Goal: Information Seeking & Learning: Compare options

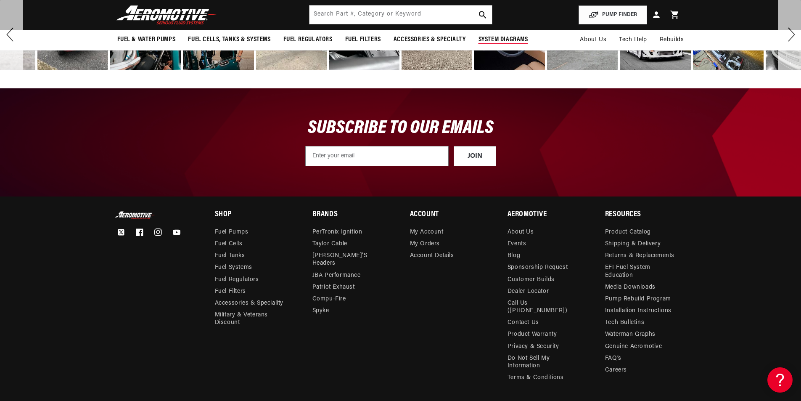
scroll to position [2983, 0]
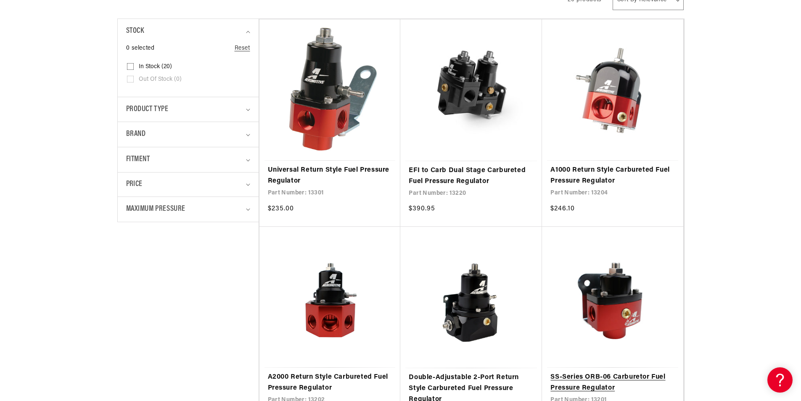
scroll to position [336, 0]
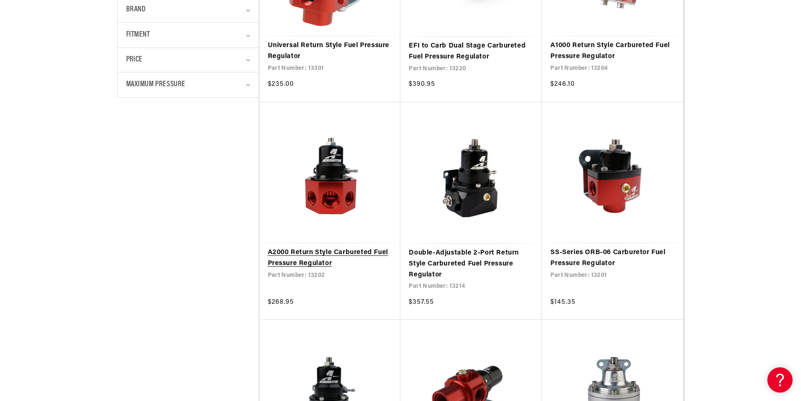
click at [377, 253] on link "A2000 Return Style Carbureted Fuel Pressure Regulator" at bounding box center [330, 257] width 124 height 21
click at [331, 255] on link "A2000 Return Style Carbureted Fuel Pressure Regulator" at bounding box center [330, 257] width 124 height 21
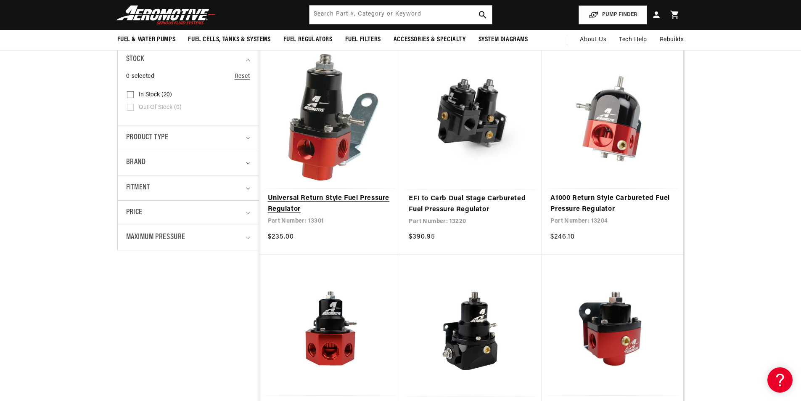
scroll to position [168, 0]
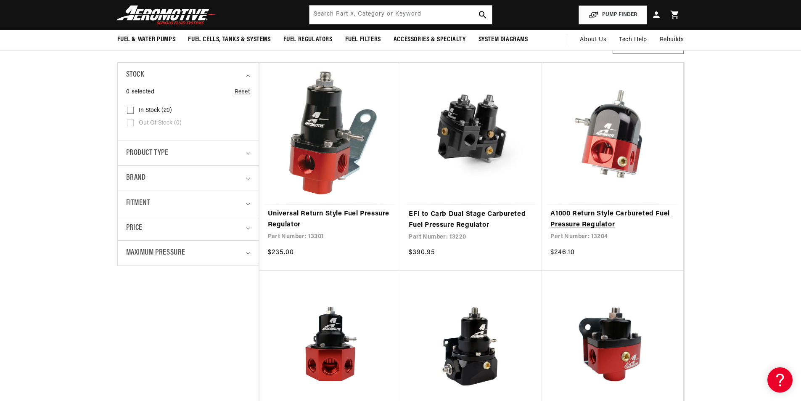
click at [607, 227] on link "A1000 Return Style Carbureted Fuel Pressure Regulator" at bounding box center [612, 218] width 124 height 21
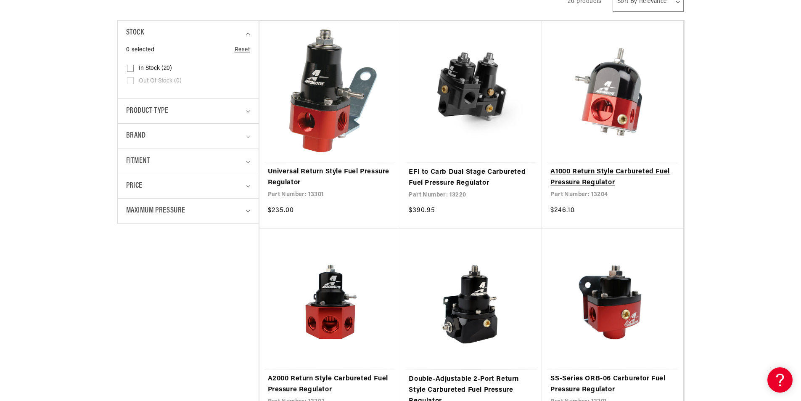
scroll to position [378, 0]
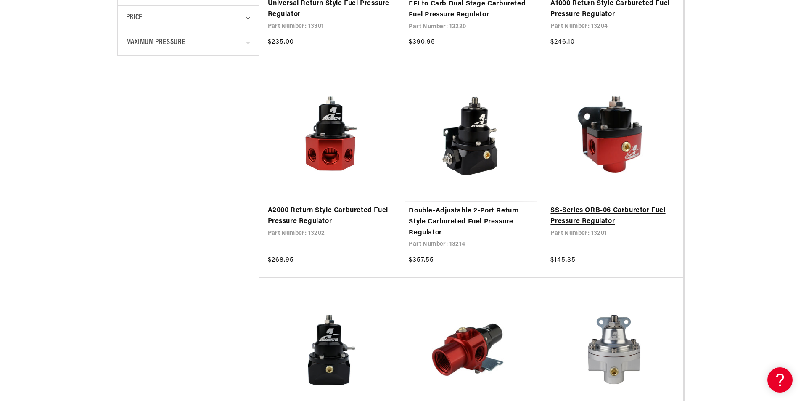
click at [585, 222] on link "SS-Series ORB-06 Carburetor Fuel Pressure Regulator" at bounding box center [612, 215] width 124 height 21
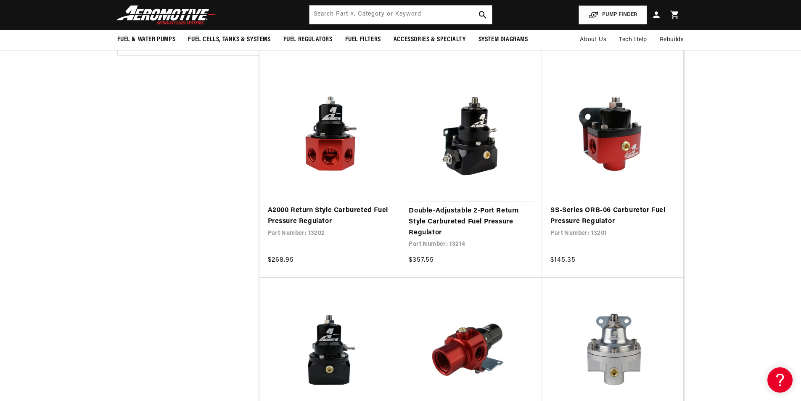
scroll to position [294, 0]
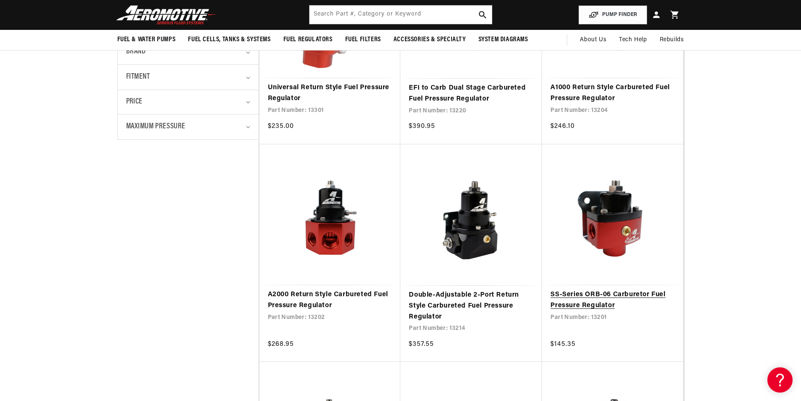
click at [604, 301] on link "SS-Series ORB-06 Carburetor Fuel Pressure Regulator" at bounding box center [612, 299] width 124 height 21
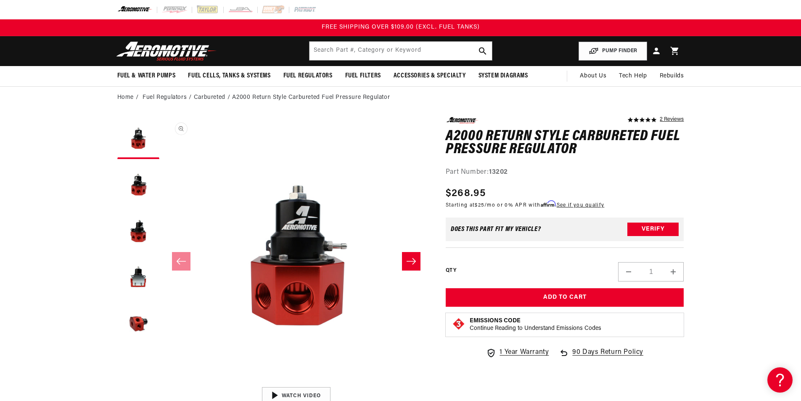
click at [164, 383] on button "Open media 1 in modal" at bounding box center [164, 383] width 0 height 0
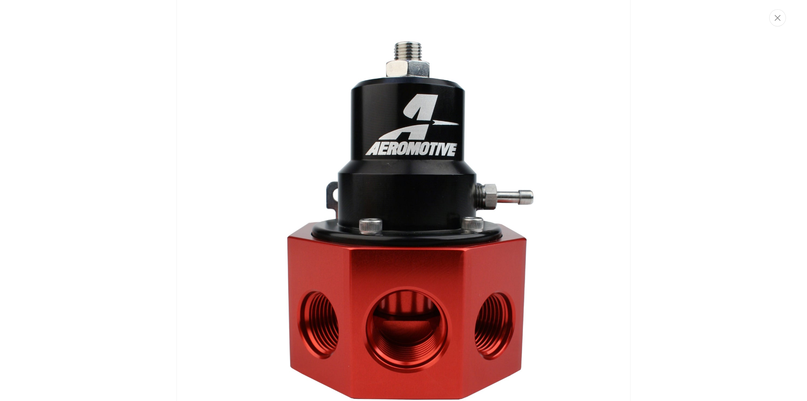
scroll to position [148, 0]
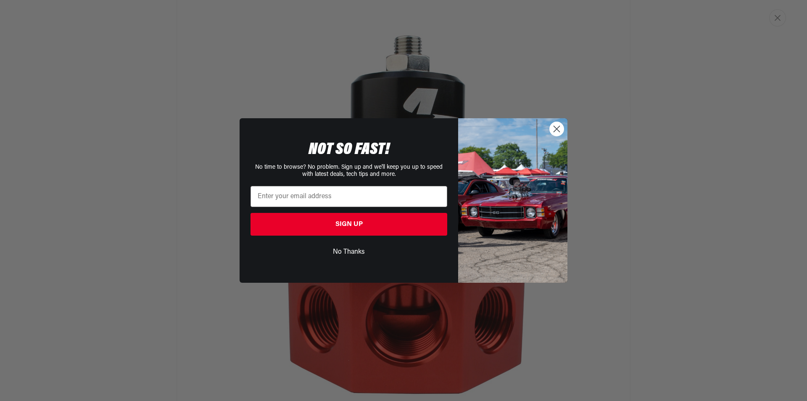
drag, startPoint x: 558, startPoint y: 133, endPoint x: 627, endPoint y: 109, distance: 72.8
click at [559, 132] on circle "Close dialog" at bounding box center [557, 129] width 14 height 14
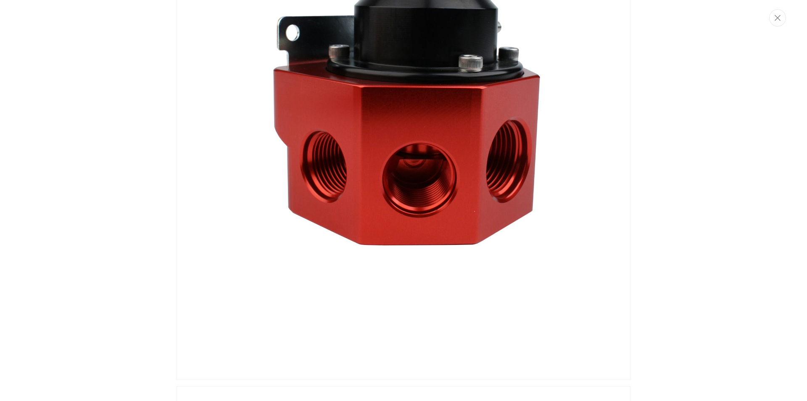
scroll to position [1597, 0]
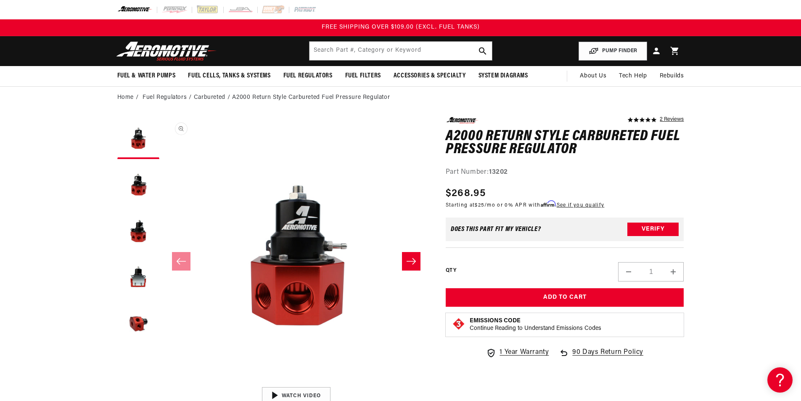
scroll to position [0, 0]
click at [407, 255] on button "Slide right" at bounding box center [411, 261] width 18 height 18
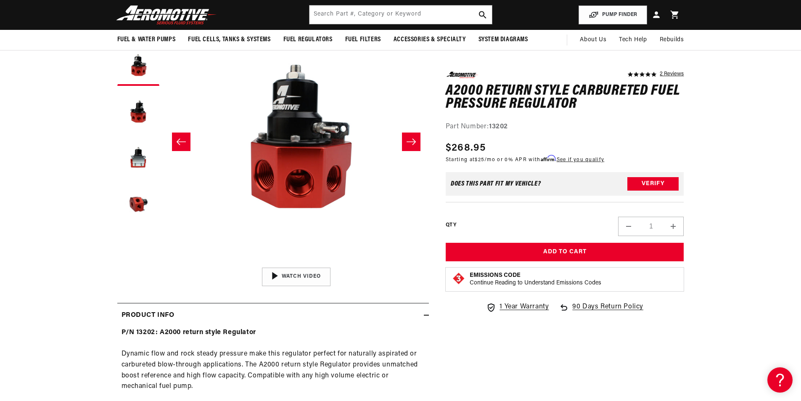
scroll to position [84, 0]
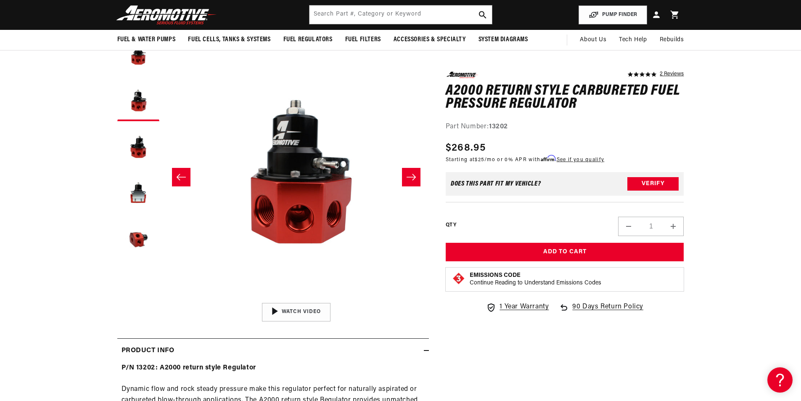
click at [417, 174] on button "Slide right" at bounding box center [411, 177] width 18 height 18
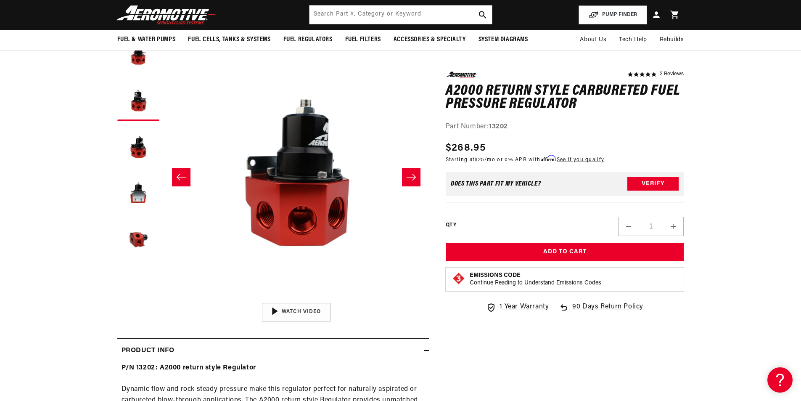
click at [417, 174] on button "Slide right" at bounding box center [411, 177] width 18 height 18
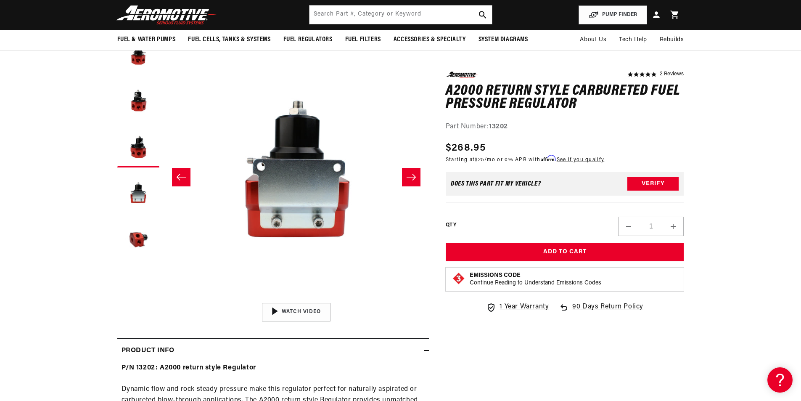
click at [417, 174] on button "Slide right" at bounding box center [411, 177] width 18 height 18
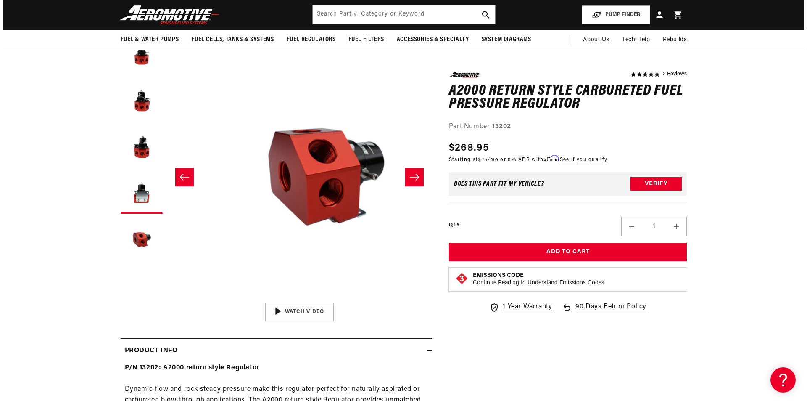
scroll to position [0, 1062]
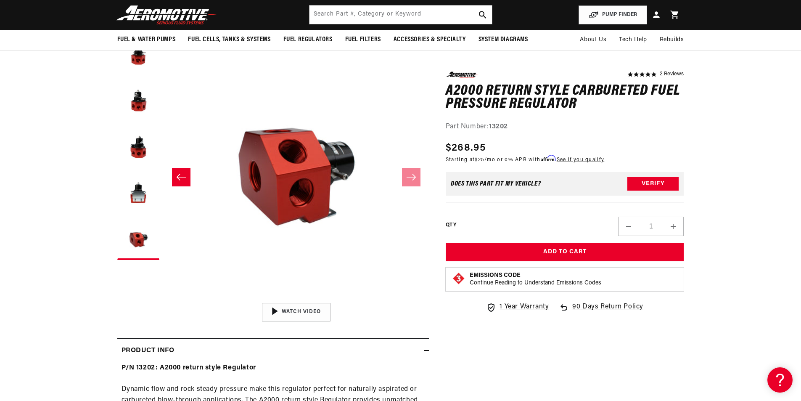
click at [163, 298] on button "Open media 5 in modal" at bounding box center [163, 298] width 0 height 0
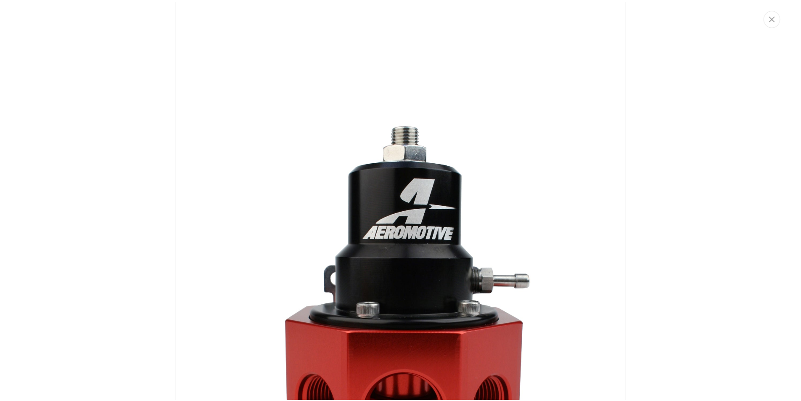
scroll to position [0, 0]
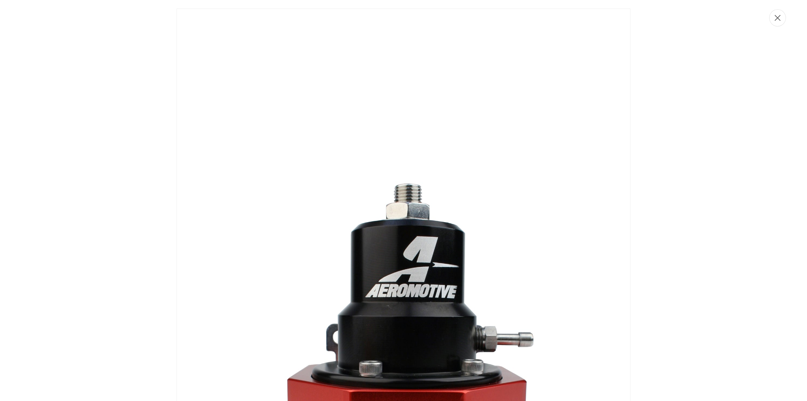
click at [781, 17] on button "Close" at bounding box center [777, 17] width 17 height 17
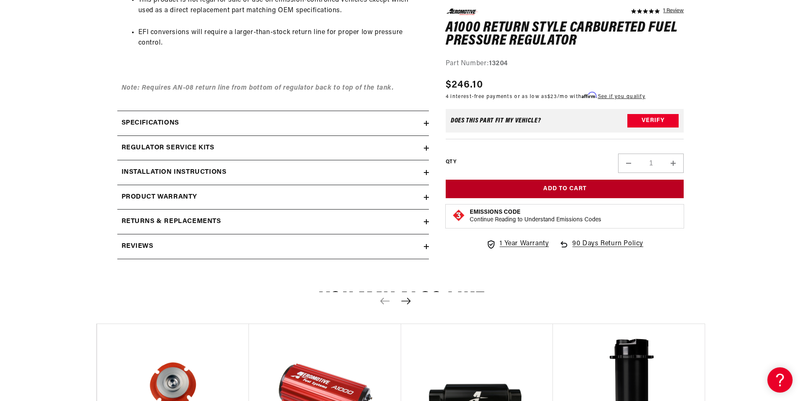
scroll to position [841, 0]
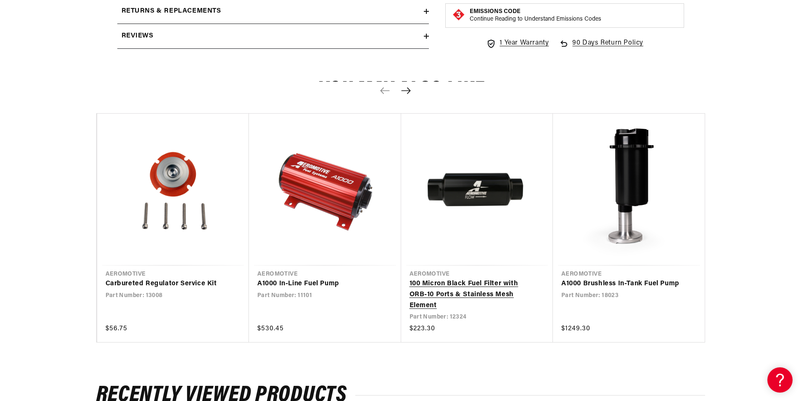
click at [488, 292] on link "100 Micron Black Fuel Filter with ORB-10 Ports & Stainless Mesh Element" at bounding box center [472, 294] width 127 height 32
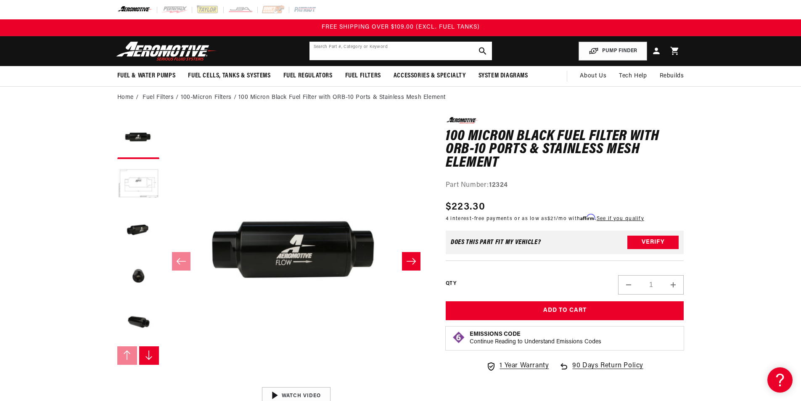
click at [367, 45] on input "text" at bounding box center [400, 51] width 182 height 18
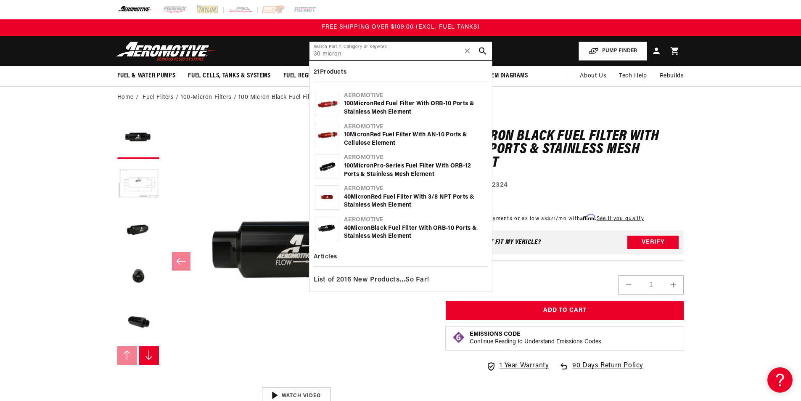
type input "30 micron"
click at [435, 224] on div "40 Micron Black Fuel Filter with ORB-10 Ports & Stainless Mesh Element" at bounding box center [415, 232] width 143 height 16
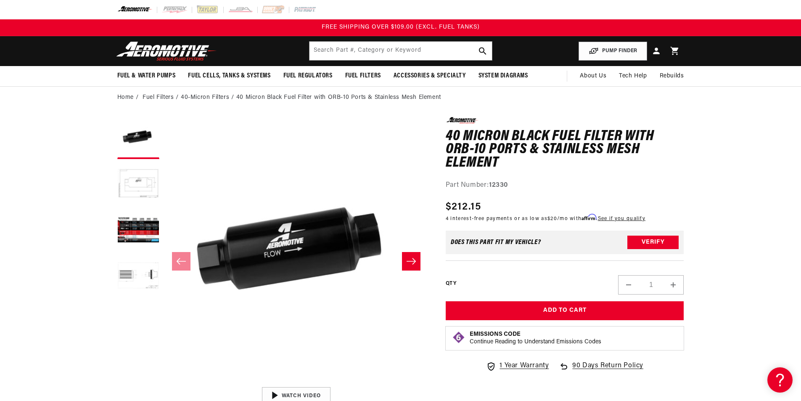
click at [404, 261] on button "Slide right" at bounding box center [411, 261] width 18 height 18
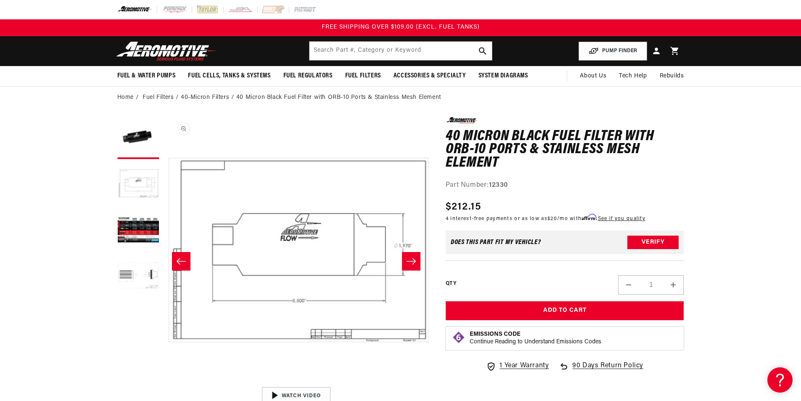
scroll to position [0, 265]
click at [409, 258] on icon "Slide right" at bounding box center [411, 261] width 10 height 8
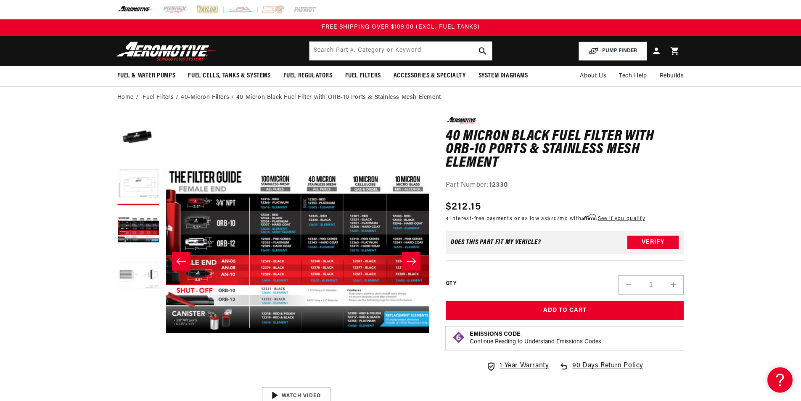
scroll to position [0, 531]
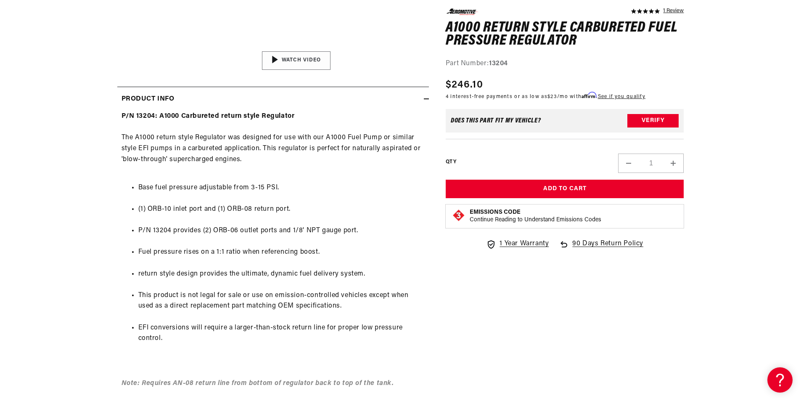
scroll to position [336, 0]
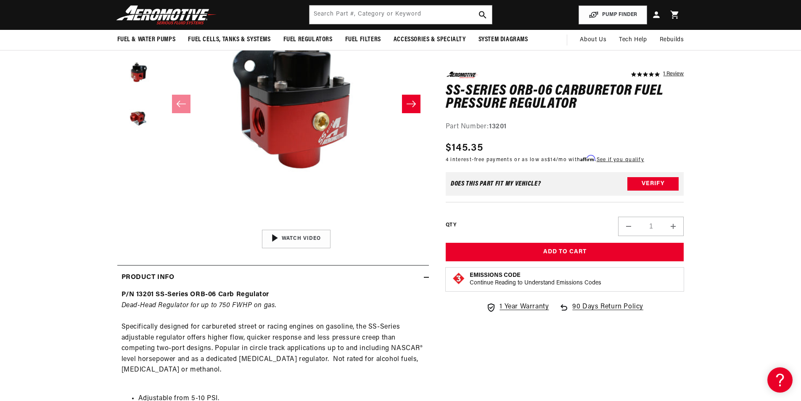
scroll to position [84, 0]
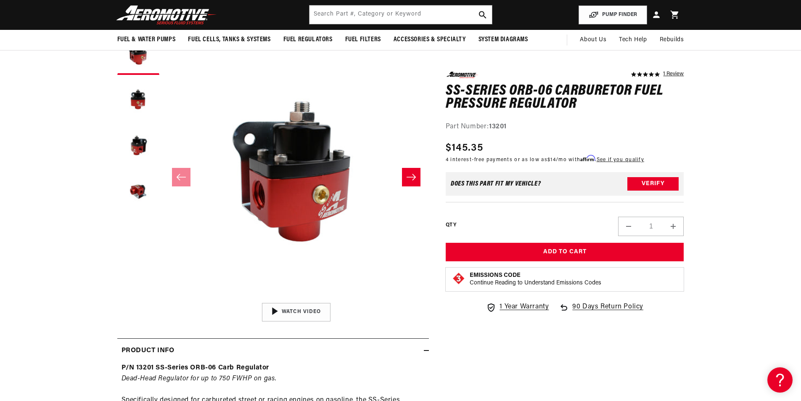
click at [412, 172] on button "Slide right" at bounding box center [411, 177] width 18 height 18
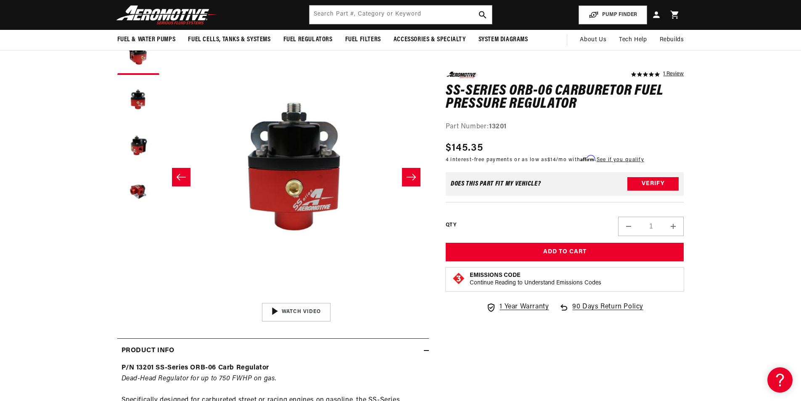
click at [412, 172] on button "Slide right" at bounding box center [411, 177] width 18 height 18
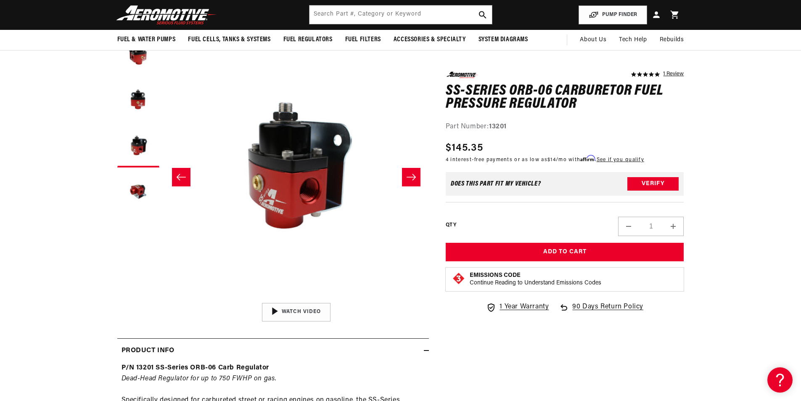
click at [412, 172] on button "Slide right" at bounding box center [411, 177] width 18 height 18
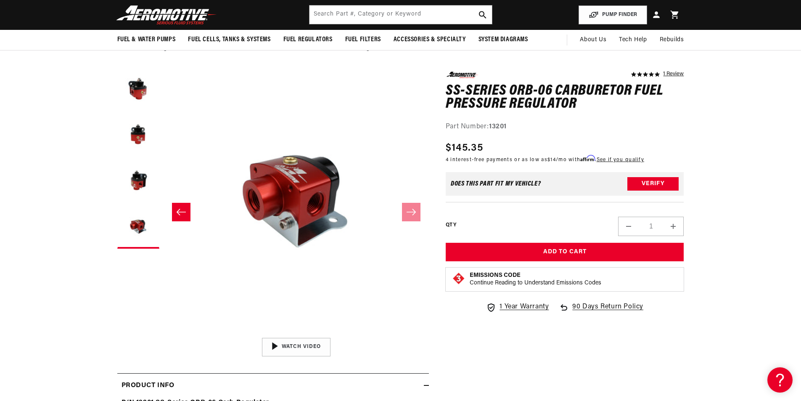
scroll to position [0, 0]
